Goal: Find specific page/section: Find specific page/section

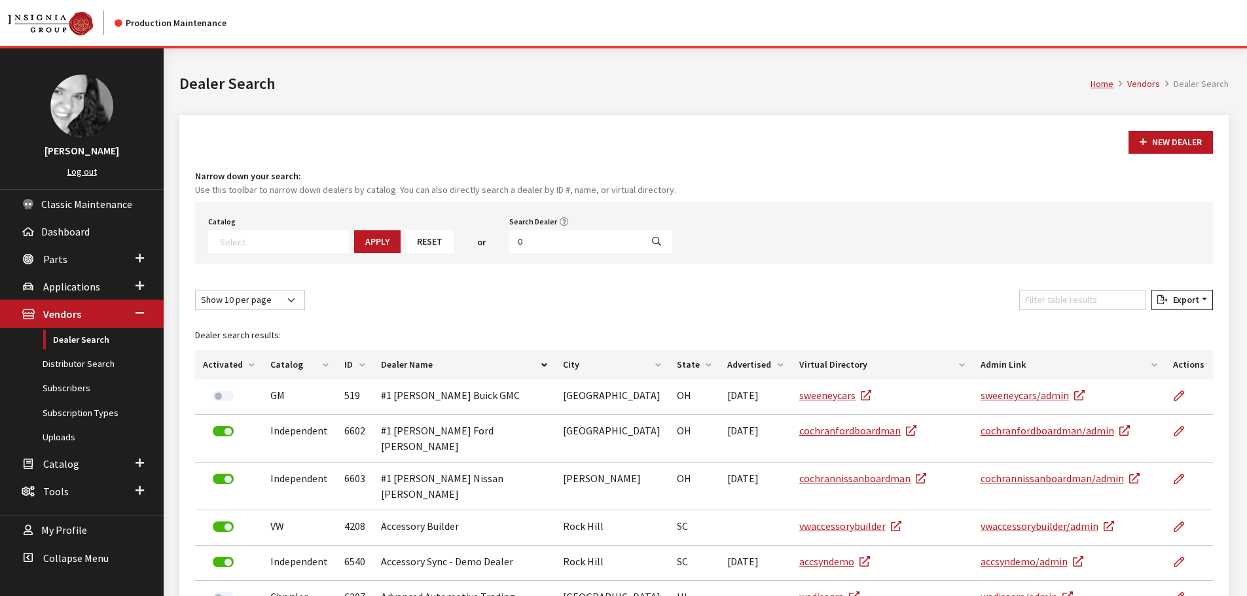
select select
click at [515, 239] on input "0" at bounding box center [575, 241] width 132 height 23
type input "subaru southpoint"
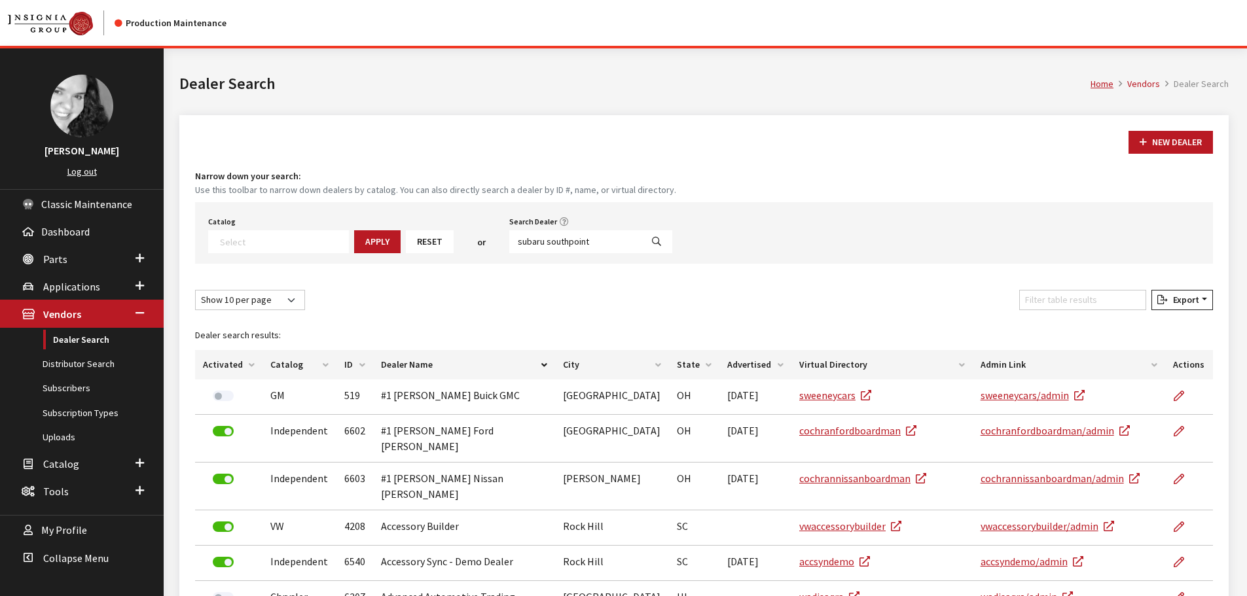
select select
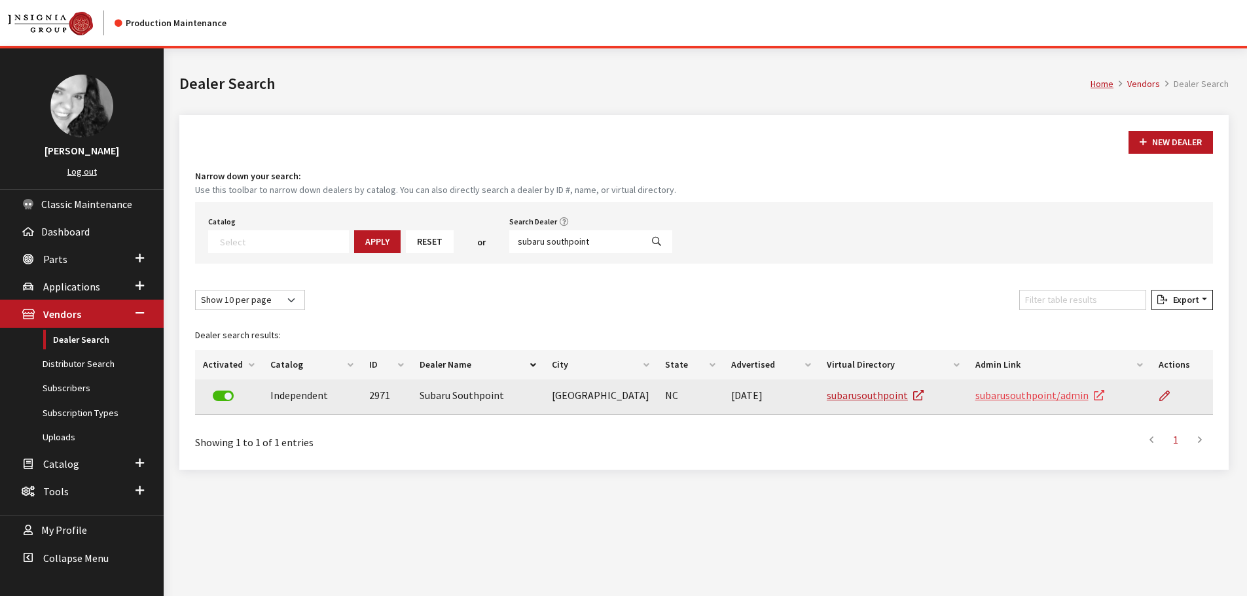
click at [1047, 396] on link "subarusouthpoint/admin" at bounding box center [1039, 395] width 129 height 13
click at [1162, 395] on icon at bounding box center [1164, 396] width 10 height 10
